Goal: Task Accomplishment & Management: Manage account settings

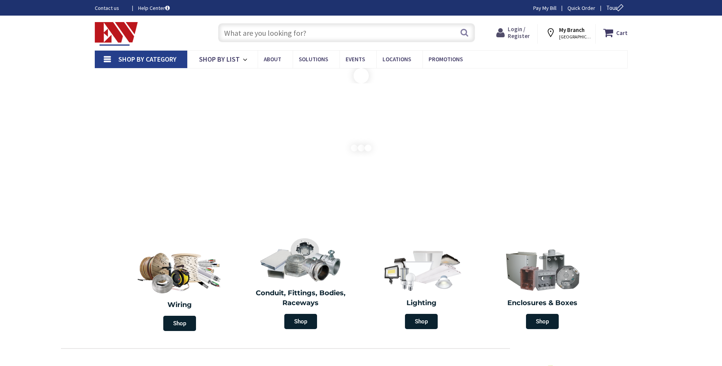
drag, startPoint x: 0, startPoint y: 0, endPoint x: 516, endPoint y: 35, distance: 517.6
click at [519, 33] on span "Login / Register" at bounding box center [519, 33] width 22 height 14
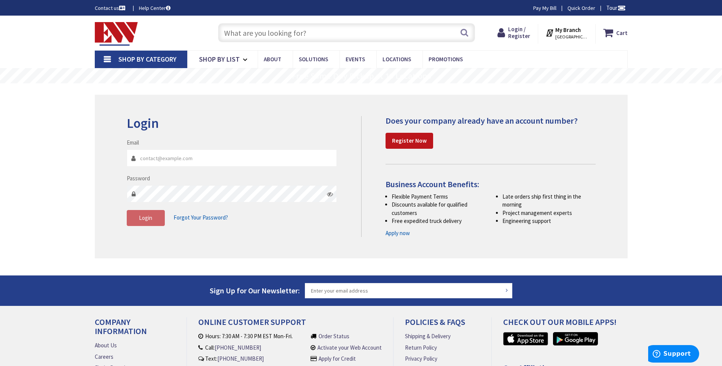
type input "[PERSON_NAME][EMAIL_ADDRESS][DOMAIN_NAME]"
click at [149, 217] on span "Login" at bounding box center [145, 217] width 13 height 7
